Goal: Task Accomplishment & Management: Manage account settings

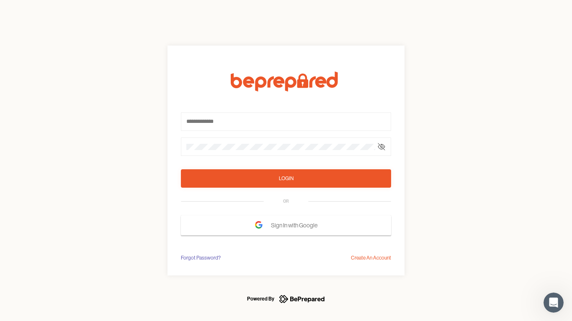
click at [286, 161] on form "Login OR Sign In with Google" at bounding box center [286, 154] width 210 height 164
click at [381, 147] on icon at bounding box center [381, 147] width 7 height 7
click at [286, 179] on div "Login" at bounding box center [286, 178] width 15 height 8
click at [286, 226] on span "Sign In with Google" at bounding box center [296, 225] width 51 height 15
click at [200, 258] on div "Forgot Password?" at bounding box center [201, 258] width 40 height 8
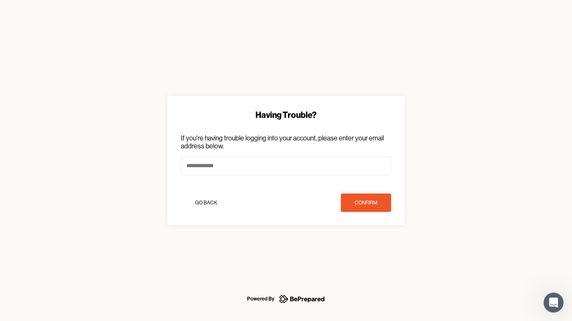
click at [371, 258] on div "Having Trouble? If you're having trouble logging into your account, please ente…" at bounding box center [286, 160] width 572 height 321
click at [553, 303] on icon "Open Intercom Messenger" at bounding box center [553, 303] width 14 height 14
